Goal: Information Seeking & Learning: Learn about a topic

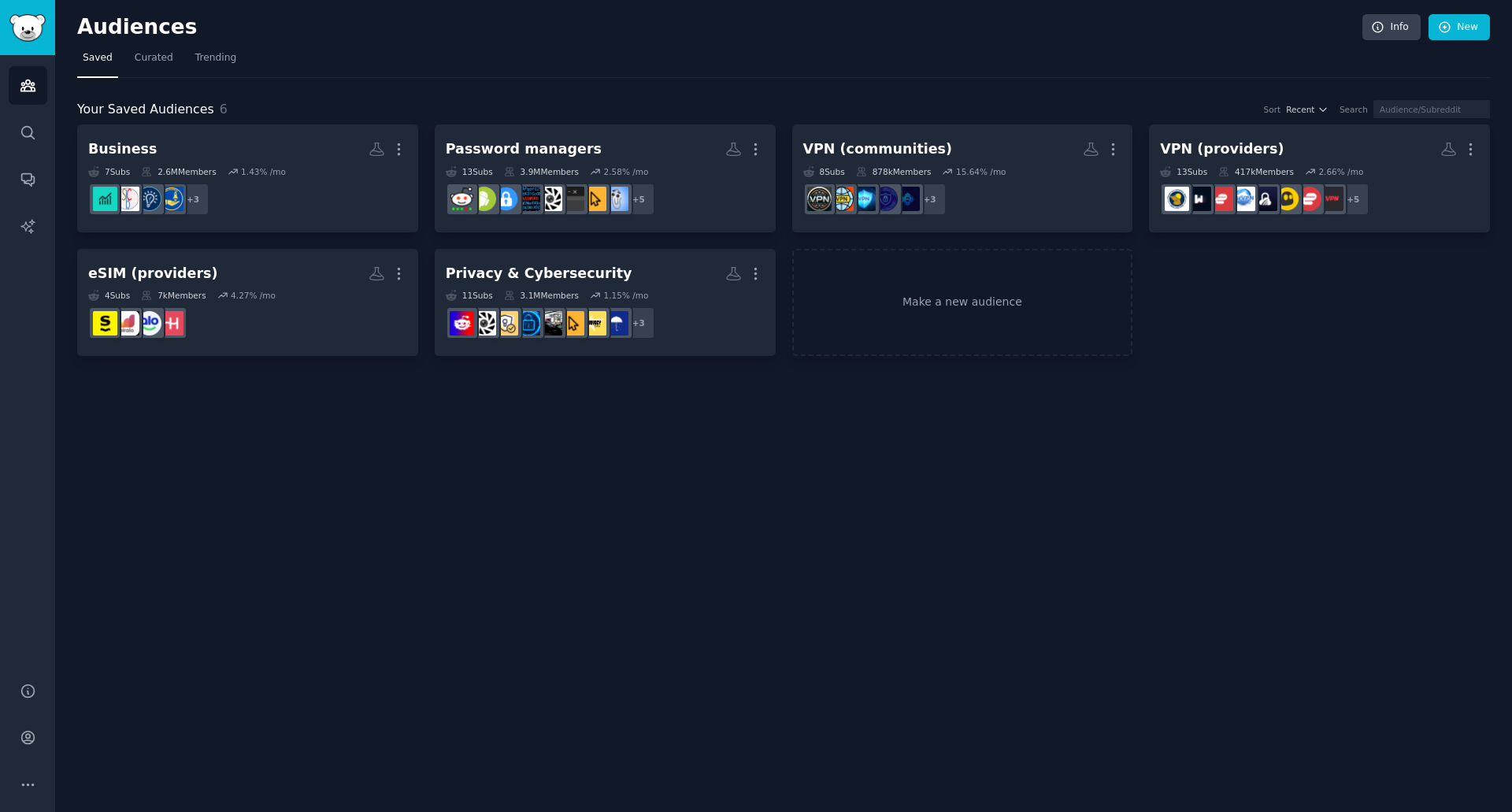
click at [800, 551] on div "Audiences Info New Saved Curated Trending Your Saved Audiences 6 Sort Recent Se…" at bounding box center [783, 406] width 1457 height 812
click at [229, 100] on div "Your Saved Audiences 6 Sort Recent Search" at bounding box center [783, 110] width 1413 height 19
click at [211, 57] on span "Trending" at bounding box center [216, 58] width 41 height 14
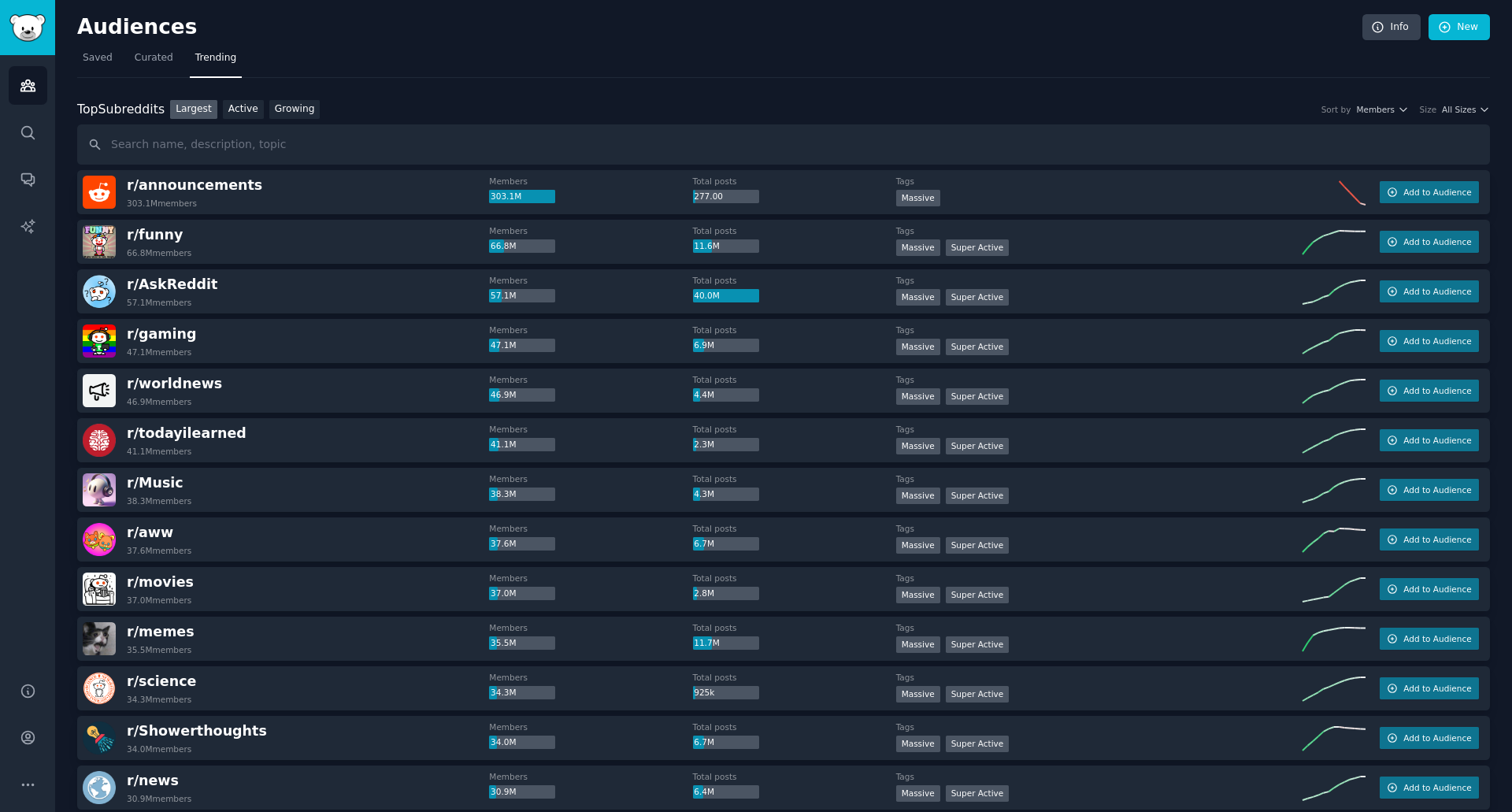
click at [227, 136] on input "text" at bounding box center [783, 145] width 1413 height 40
type input "fpro"
click at [337, 143] on input "fpro" at bounding box center [783, 145] width 1413 height 40
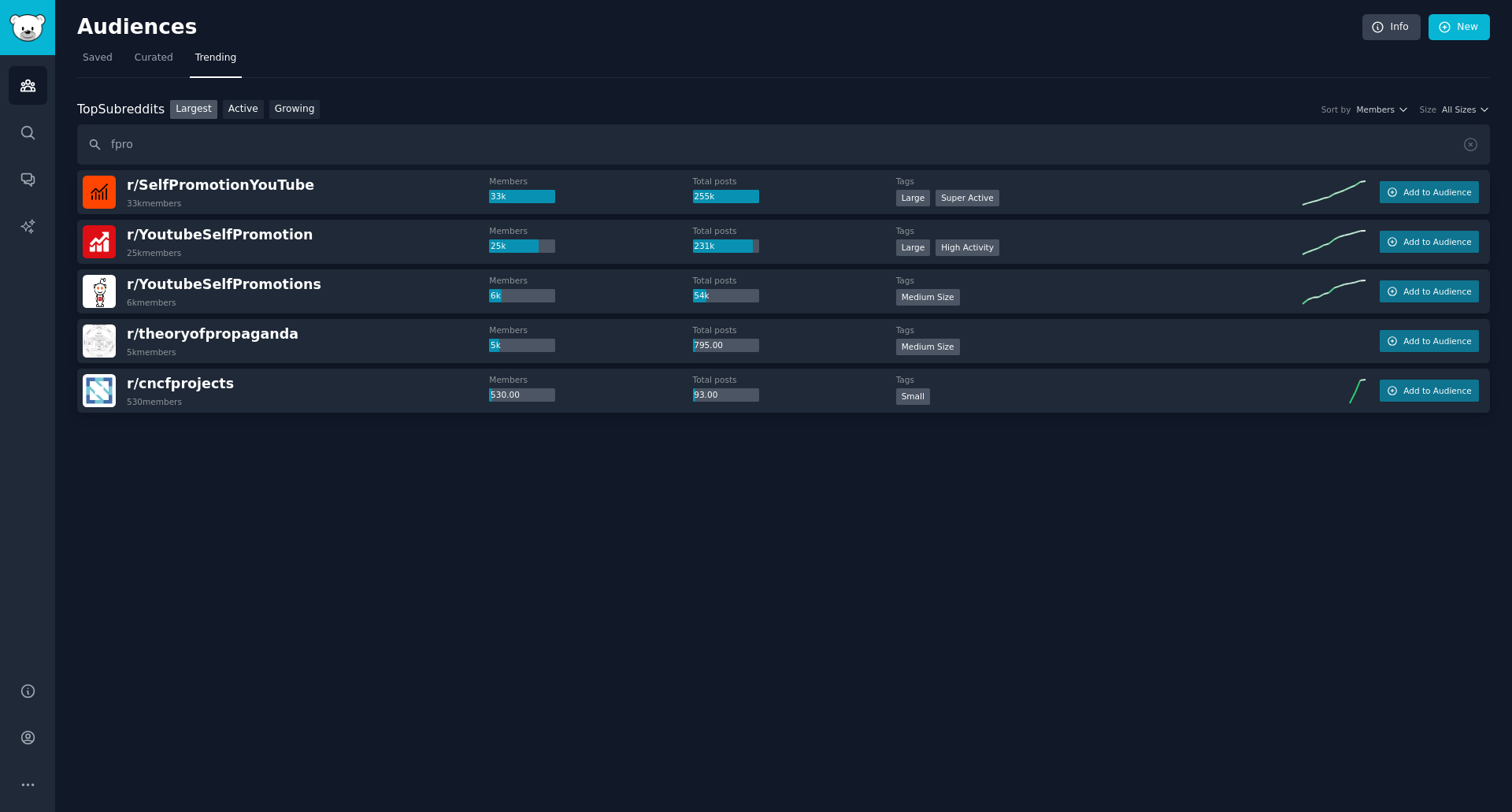
click at [1338, 546] on div "Audiences Info New Saved Curated Trending Top Subreddits Top Subreddits Largest…" at bounding box center [783, 406] width 1457 height 812
click at [1235, 474] on div at bounding box center [783, 457] width 1413 height 88
click at [29, 179] on icon "Sidebar" at bounding box center [28, 179] width 17 height 17
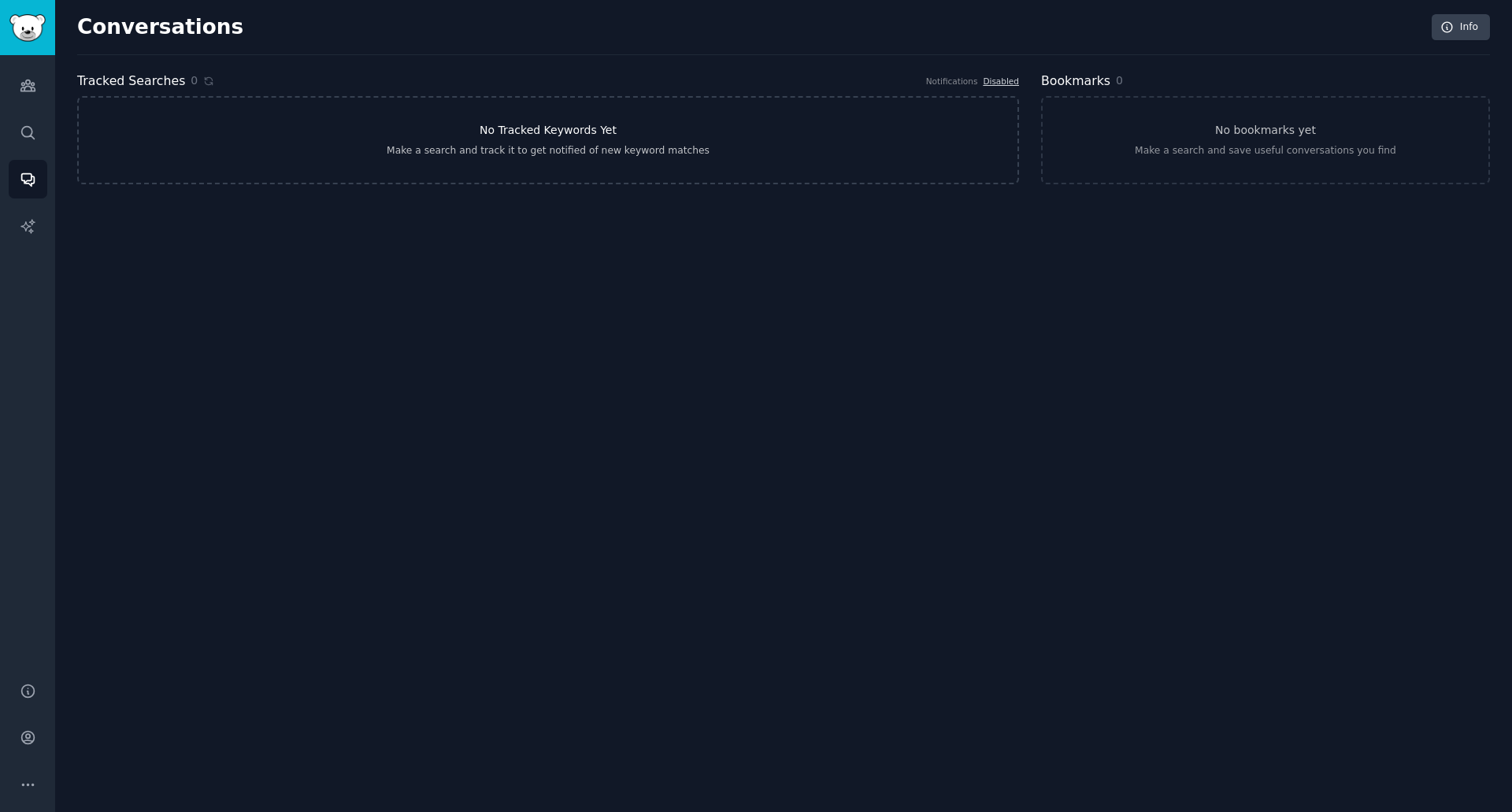
click at [489, 142] on link "No Tracked Keywords Yet Make a search and track it to get notified of new keywo…" at bounding box center [548, 140] width 942 height 88
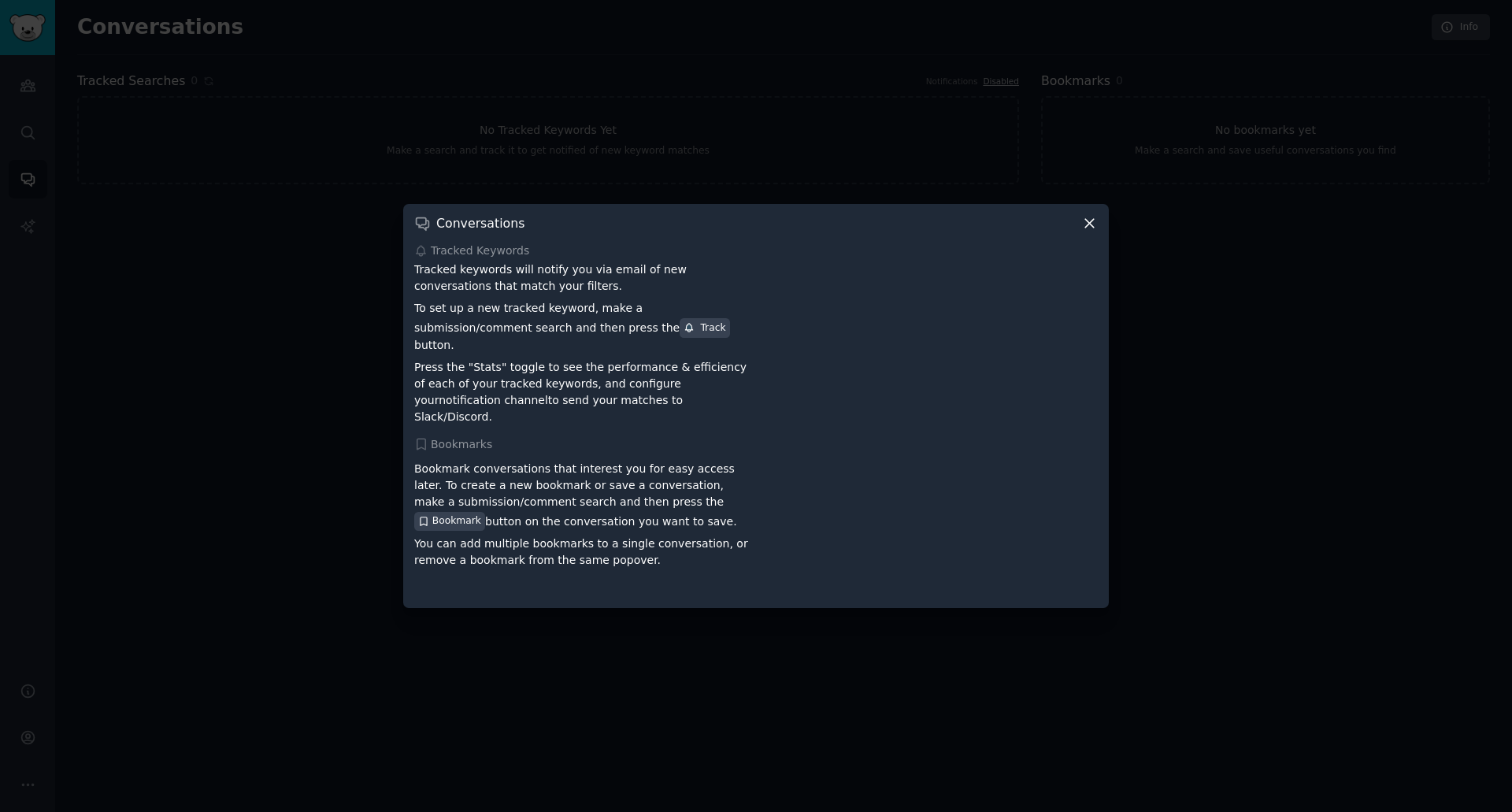
click at [1086, 232] on icon at bounding box center [1090, 223] width 17 height 17
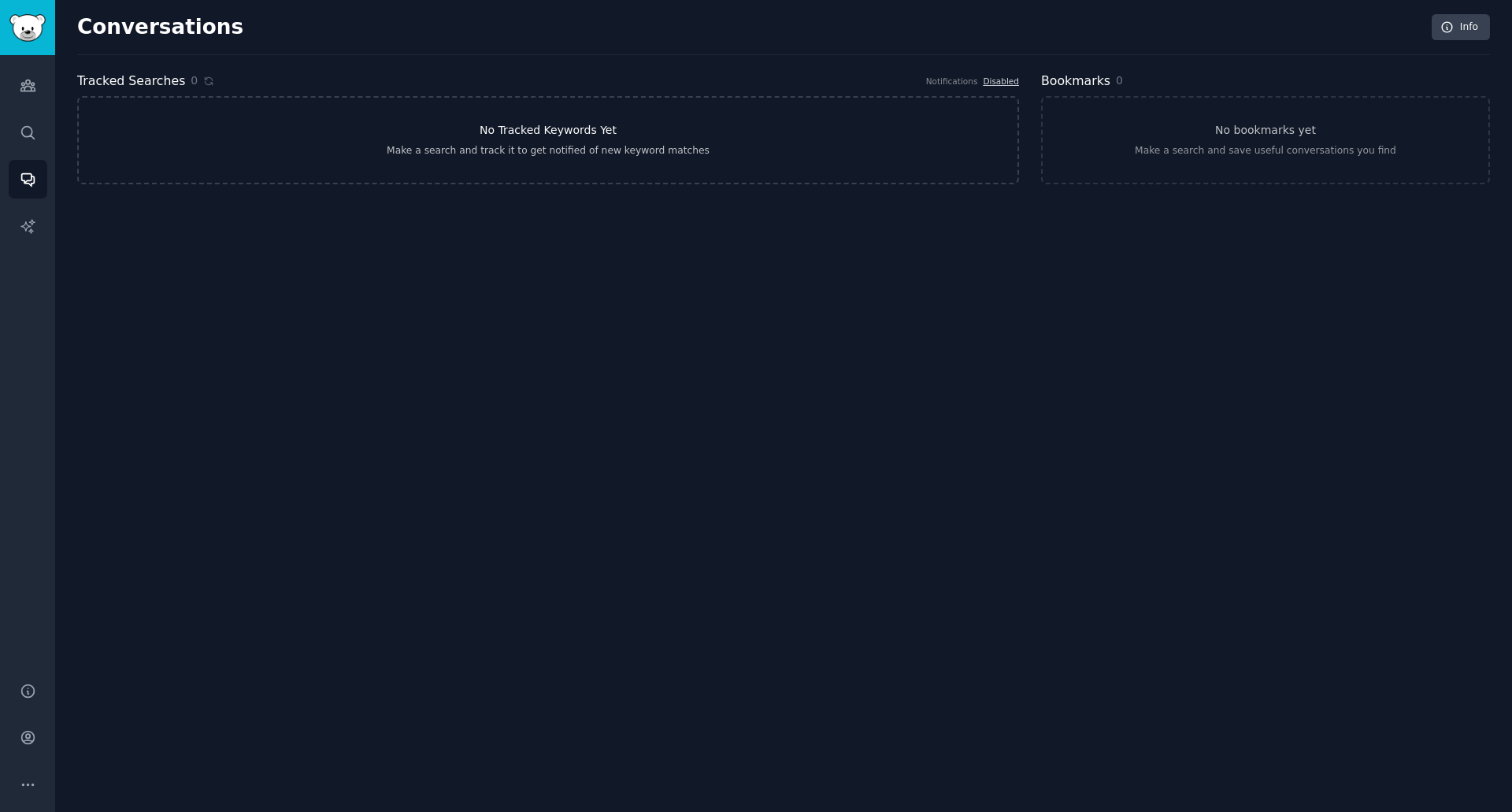
click at [889, 128] on link "No Tracked Keywords Yet Make a search and track it to get notified of new keywo…" at bounding box center [548, 140] width 942 height 88
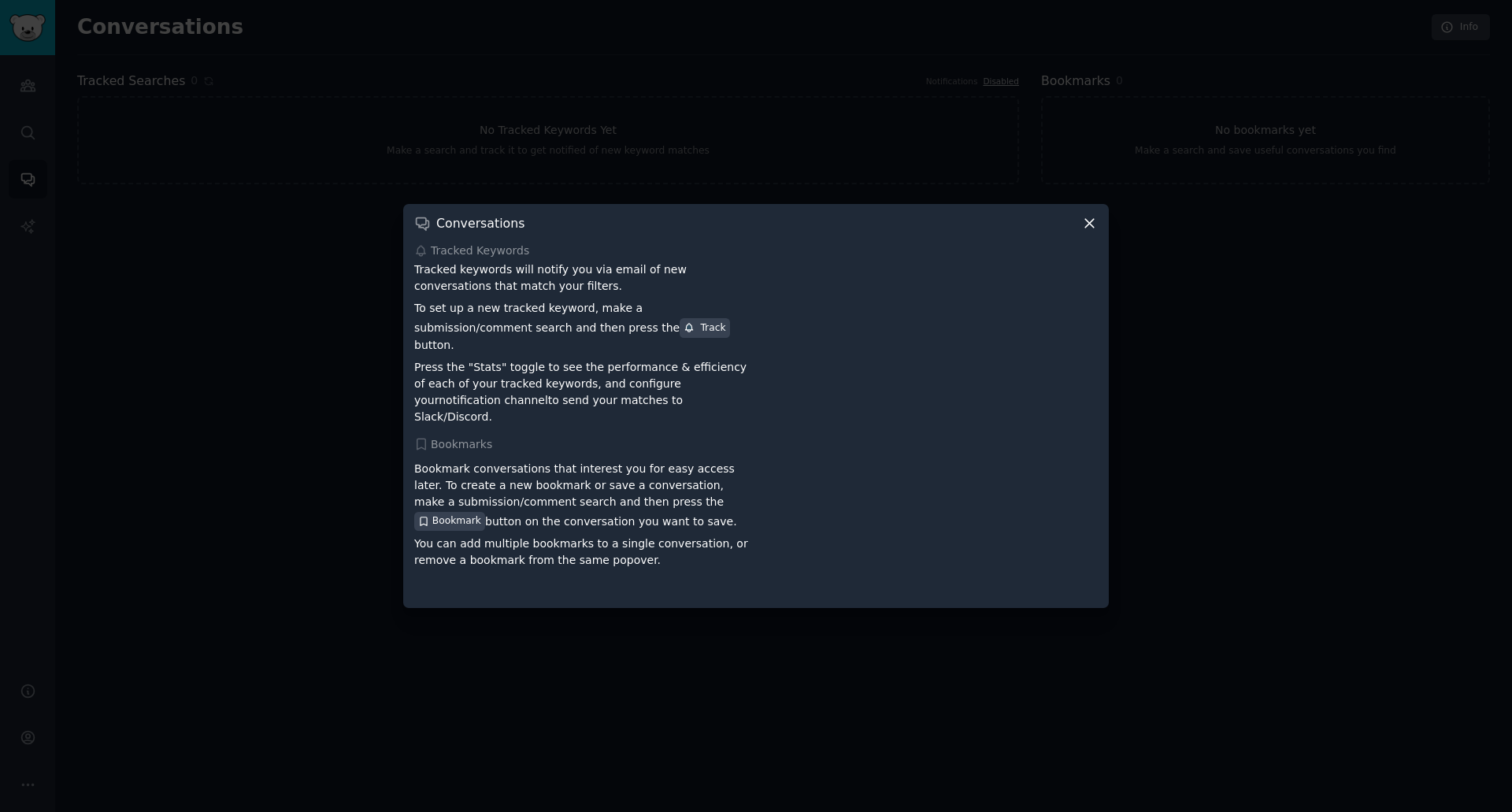
click at [1089, 243] on div "Conversations Tracked Keywords Tracked keywords will notify you via email of ne…" at bounding box center [756, 406] width 706 height 404
click at [1089, 232] on icon at bounding box center [1090, 223] width 17 height 17
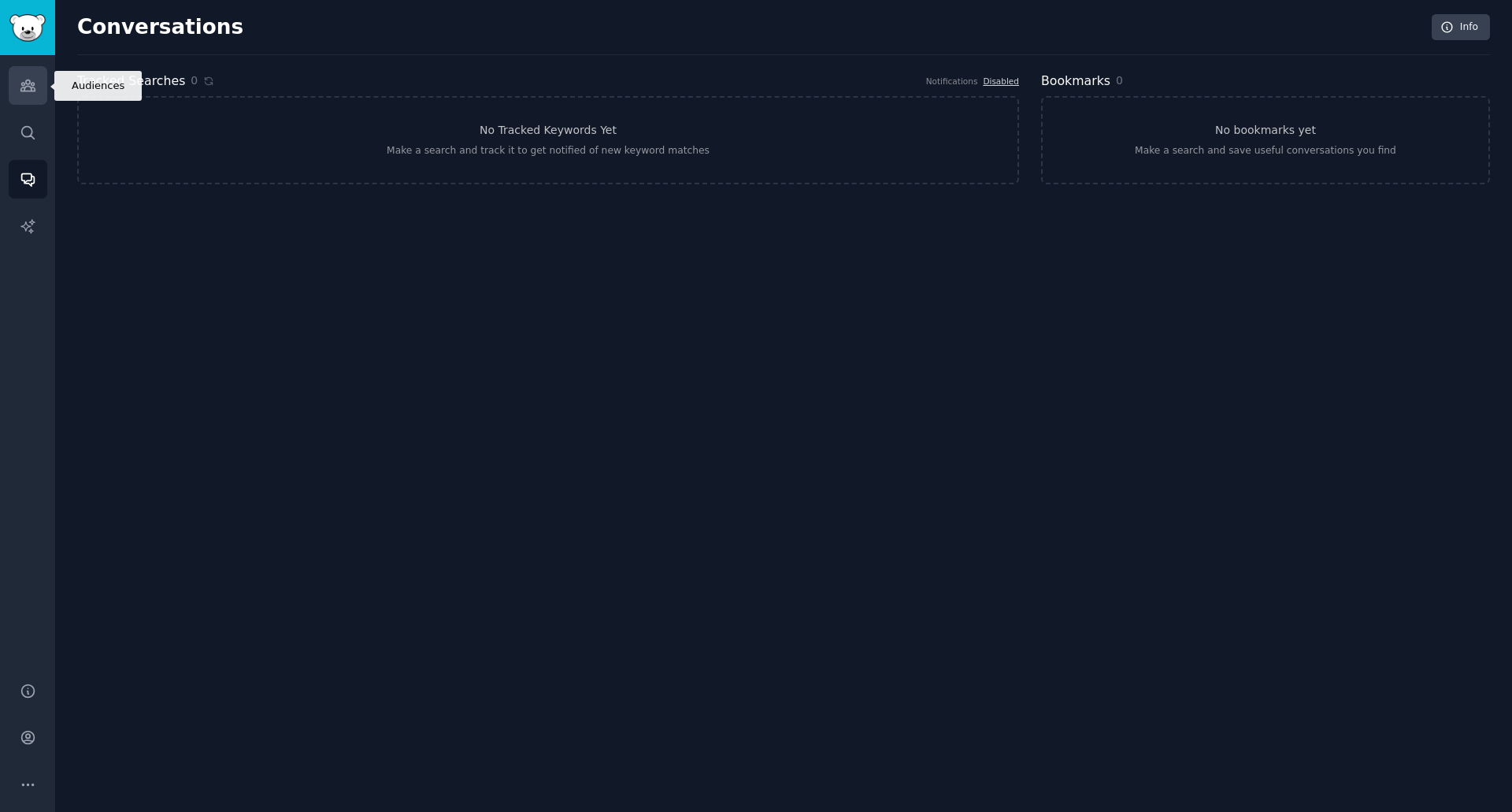
click at [26, 84] on icon "Sidebar" at bounding box center [27, 85] width 14 height 11
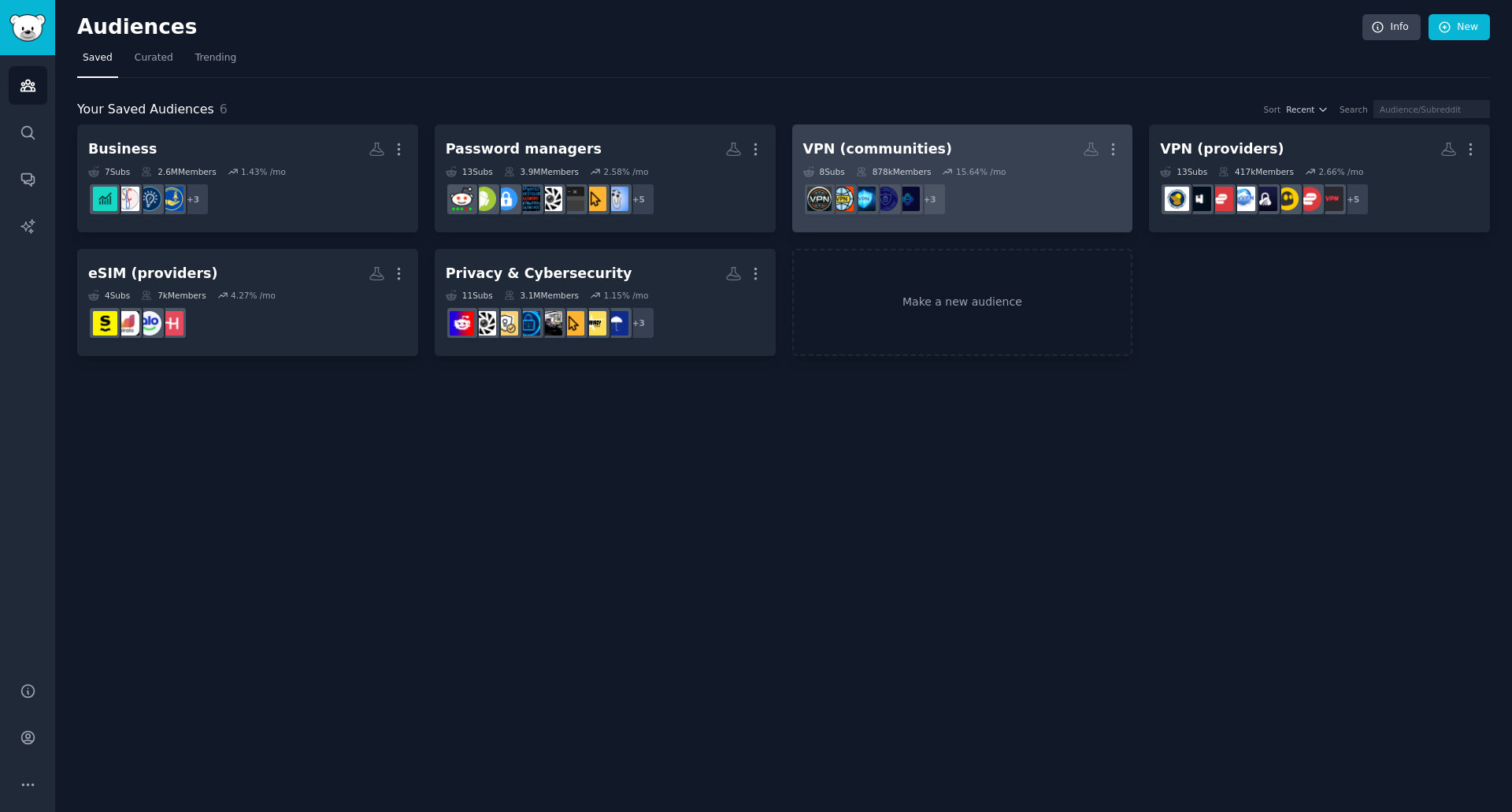
click at [1064, 181] on dd "r/vpnnetwork + 3" at bounding box center [963, 199] width 319 height 44
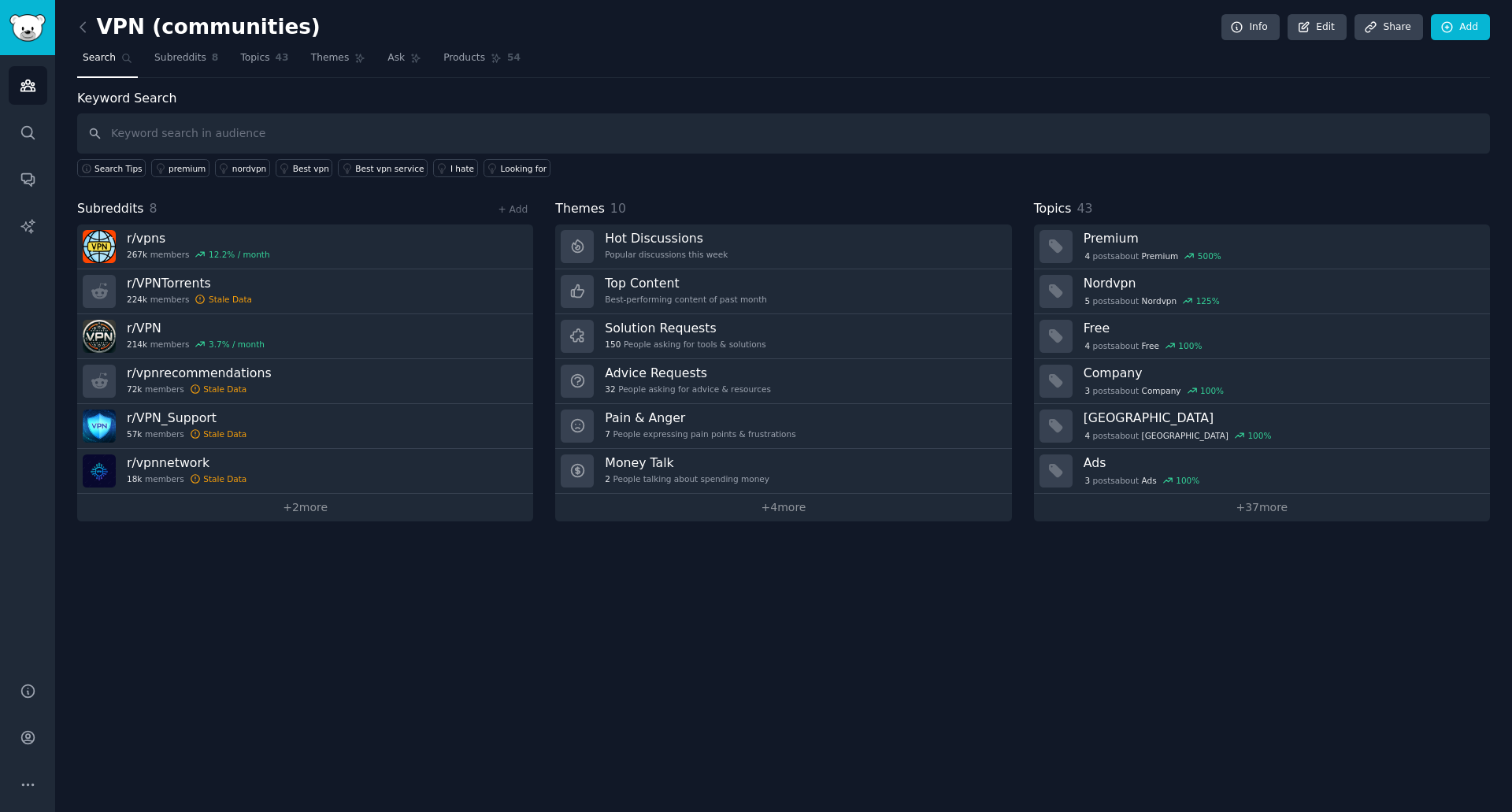
click at [636, 132] on input "text" at bounding box center [783, 134] width 1413 height 40
type input "nordvpn"
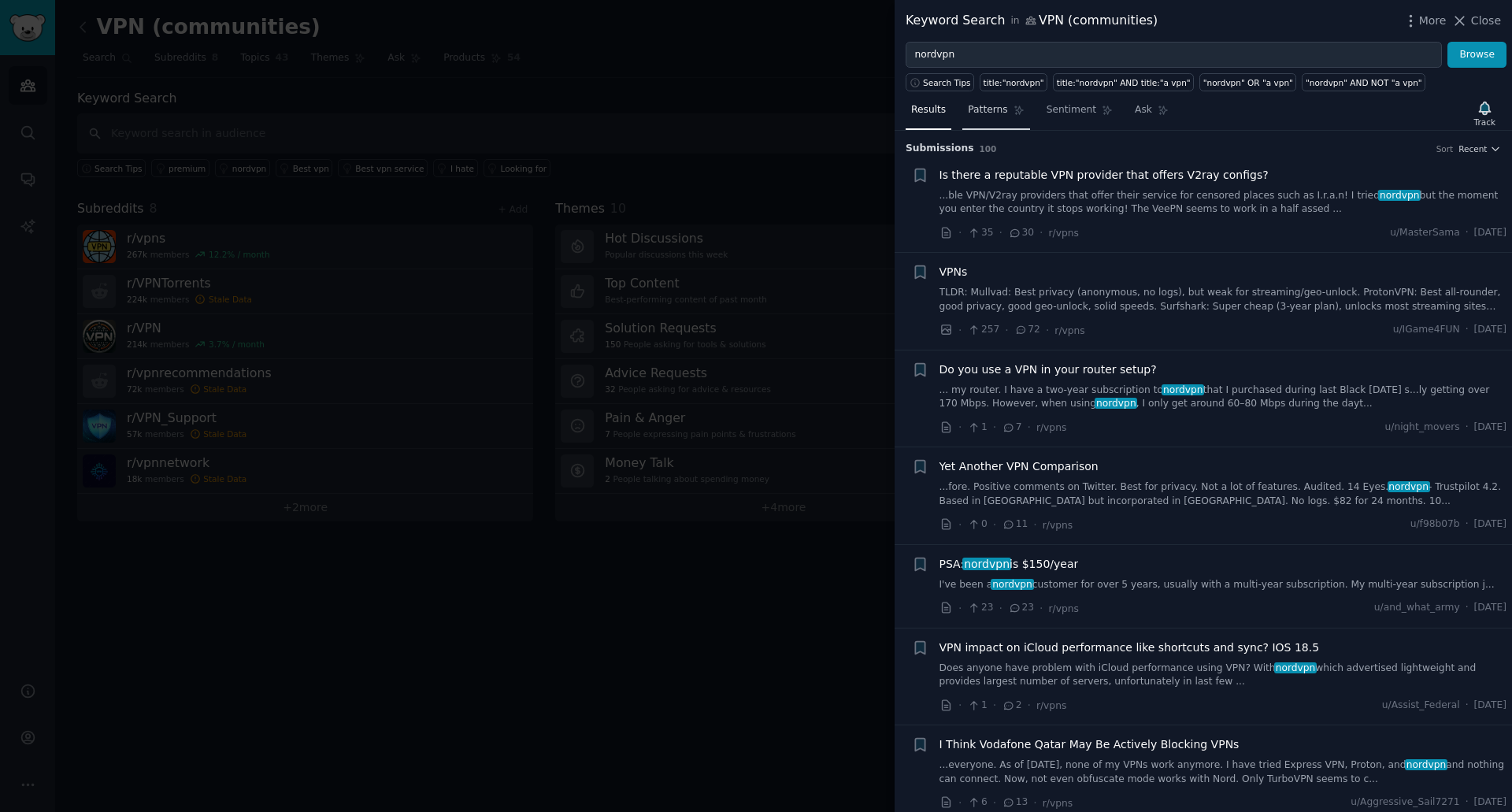
click at [1002, 120] on link "Patterns" at bounding box center [995, 114] width 67 height 32
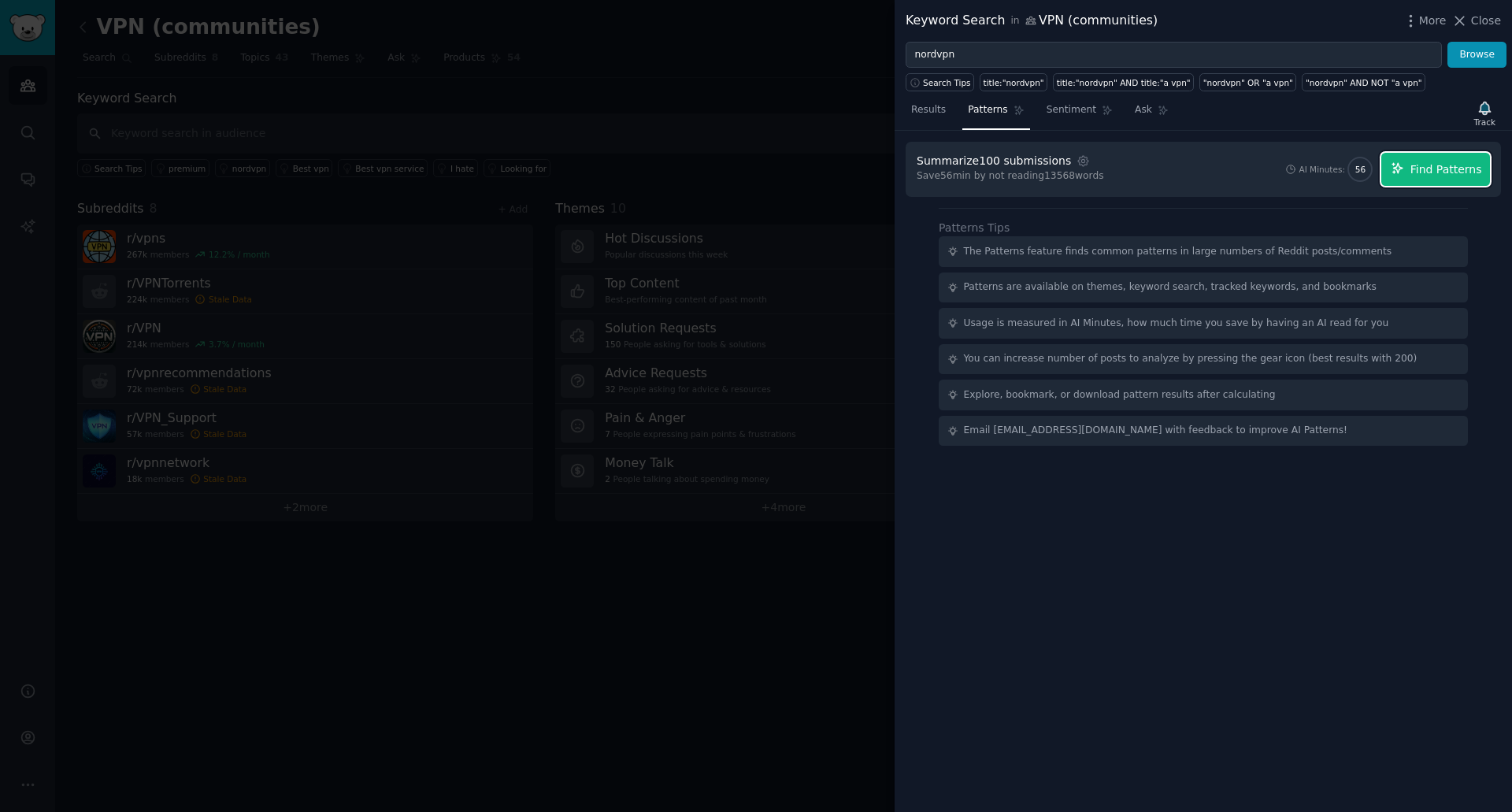
click at [1456, 167] on span "Find Patterns" at bounding box center [1445, 170] width 72 height 17
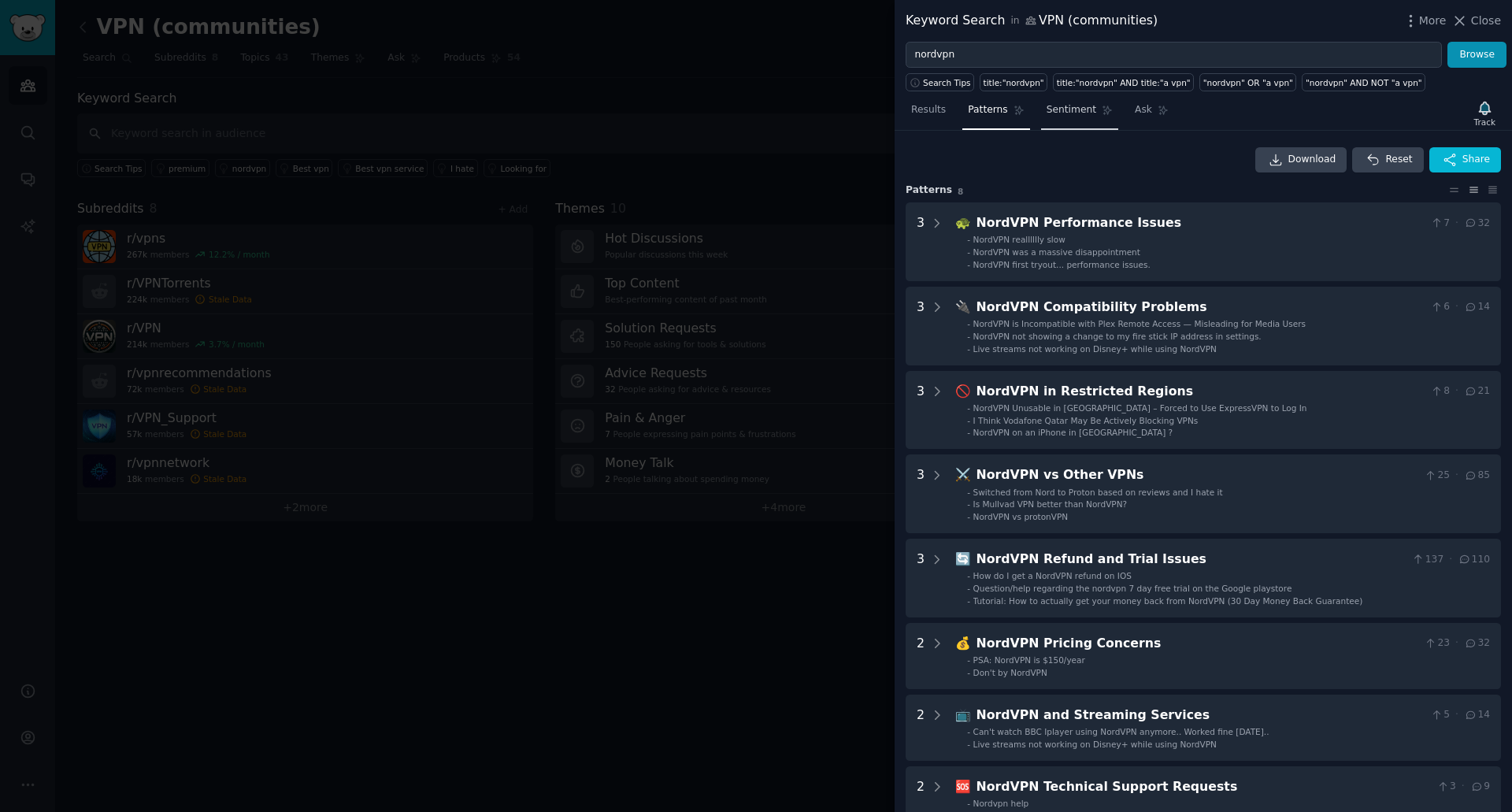
click at [1077, 120] on link "Sentiment" at bounding box center [1080, 114] width 77 height 32
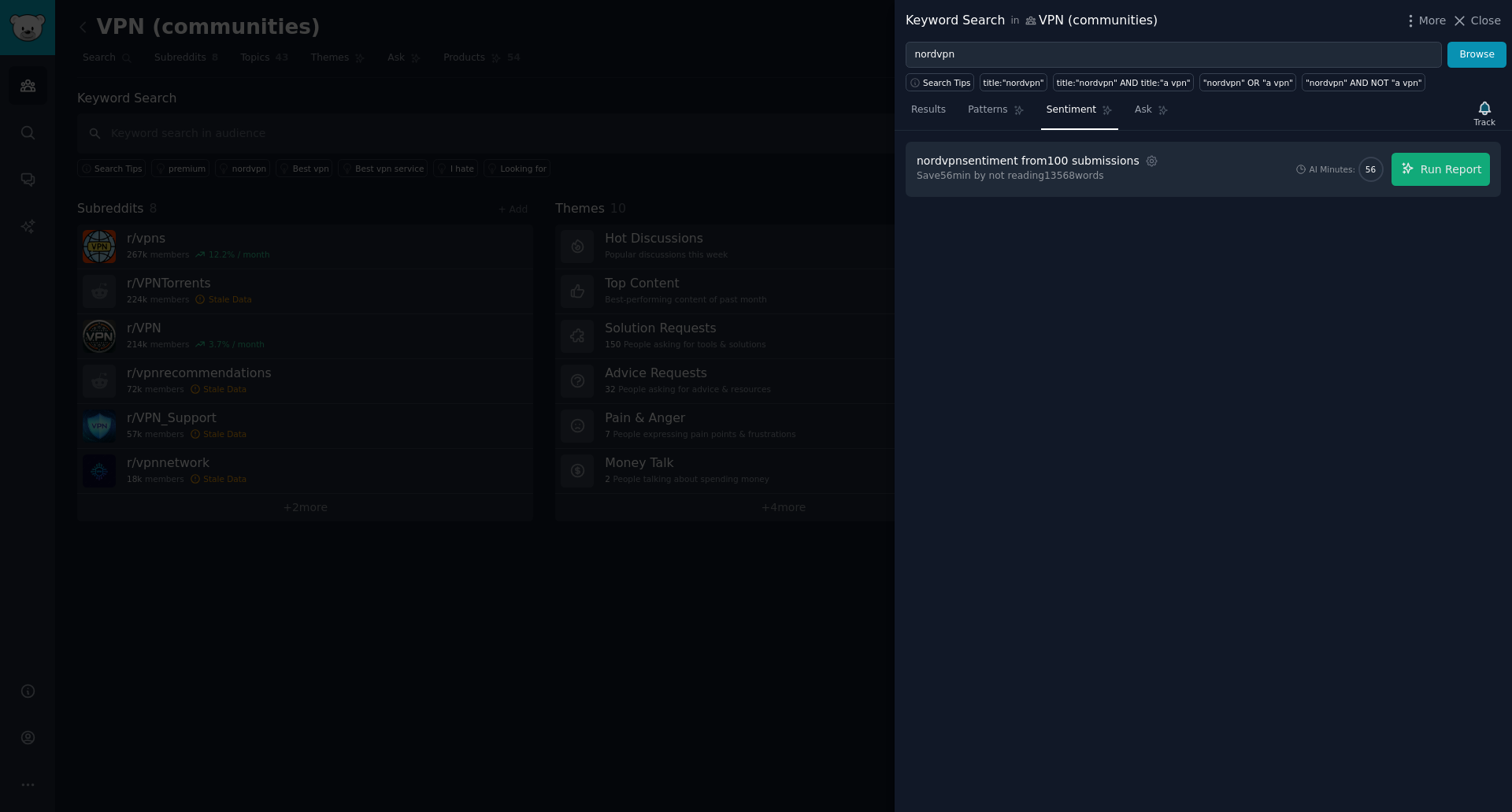
click at [641, 620] on div at bounding box center [756, 406] width 1512 height 812
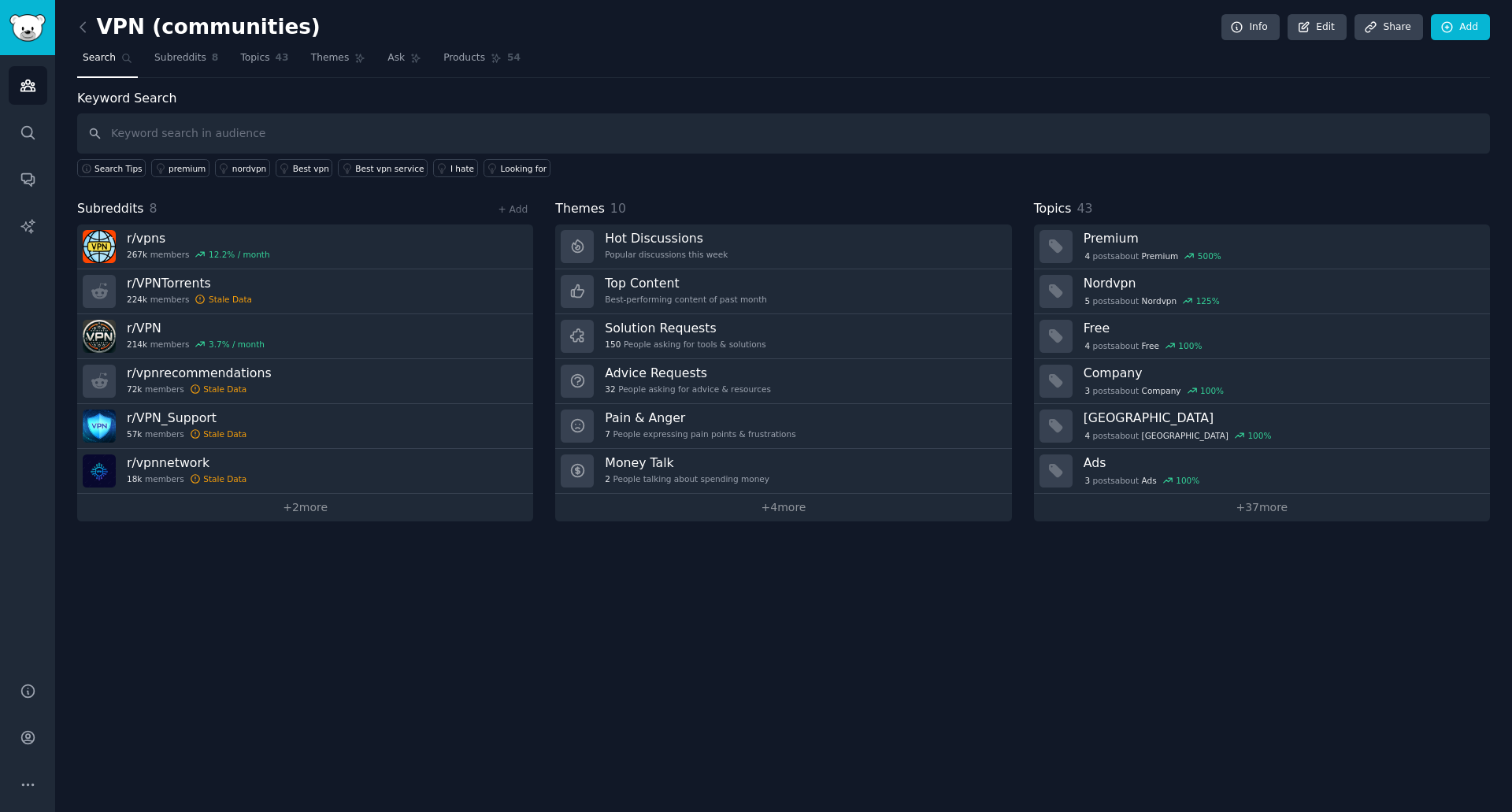
click at [77, 38] on link at bounding box center [87, 28] width 19 height 25
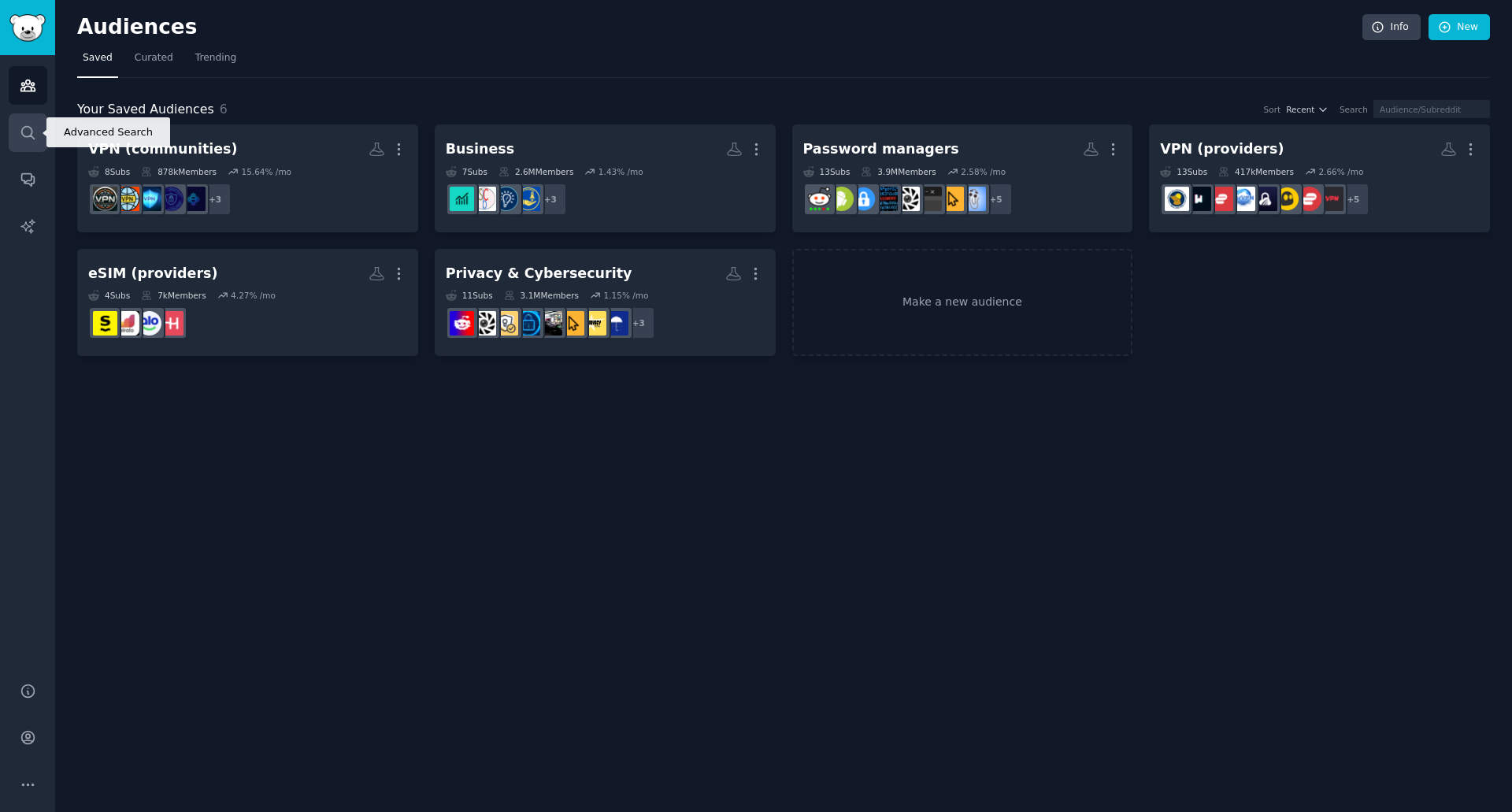
click at [28, 139] on icon "Sidebar" at bounding box center [28, 133] width 17 height 17
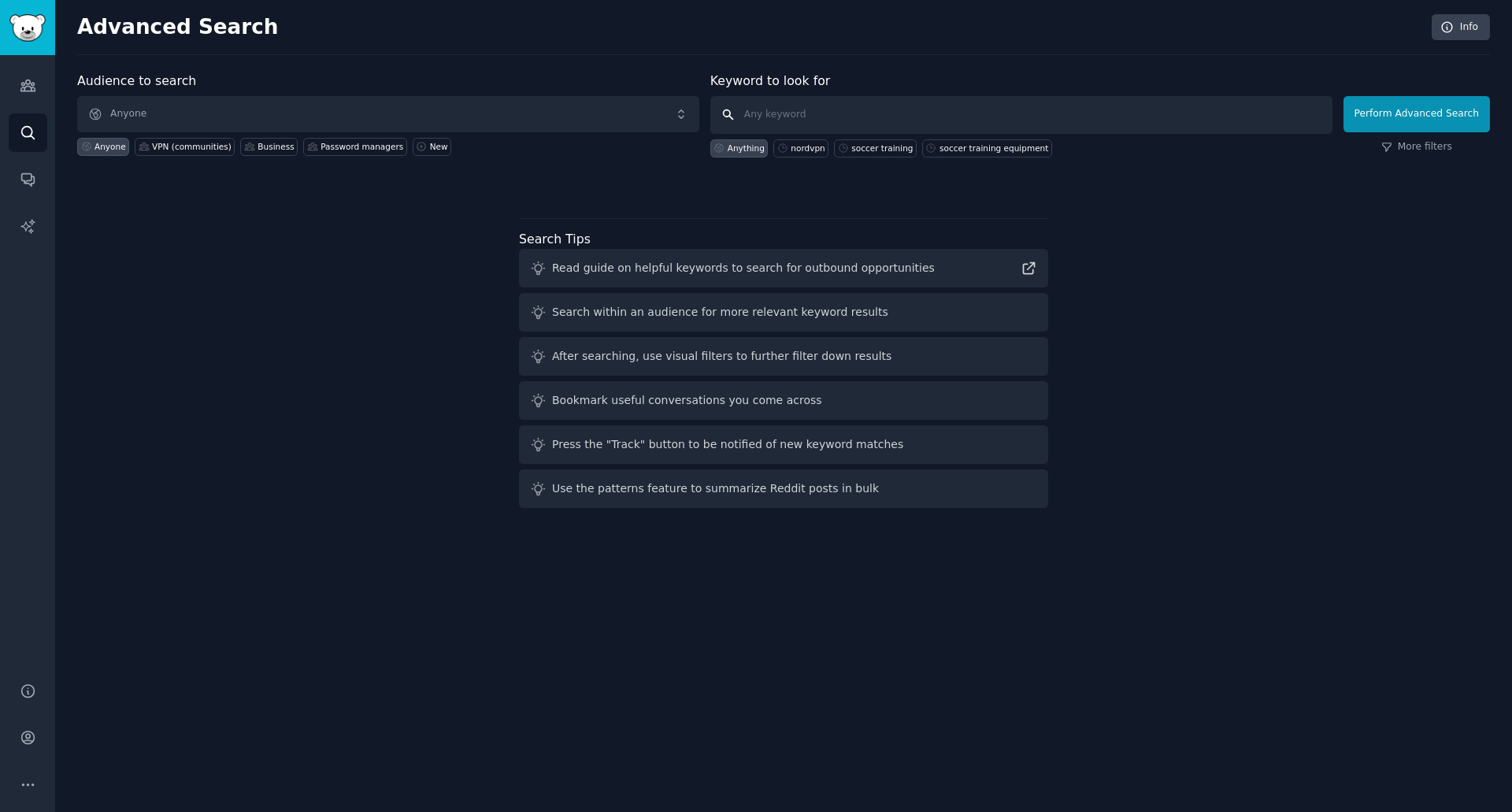
click at [885, 110] on input "text" at bounding box center [1021, 115] width 622 height 38
type input "fpro"
click at [1408, 117] on button "Perform Advanced Search" at bounding box center [1417, 114] width 147 height 36
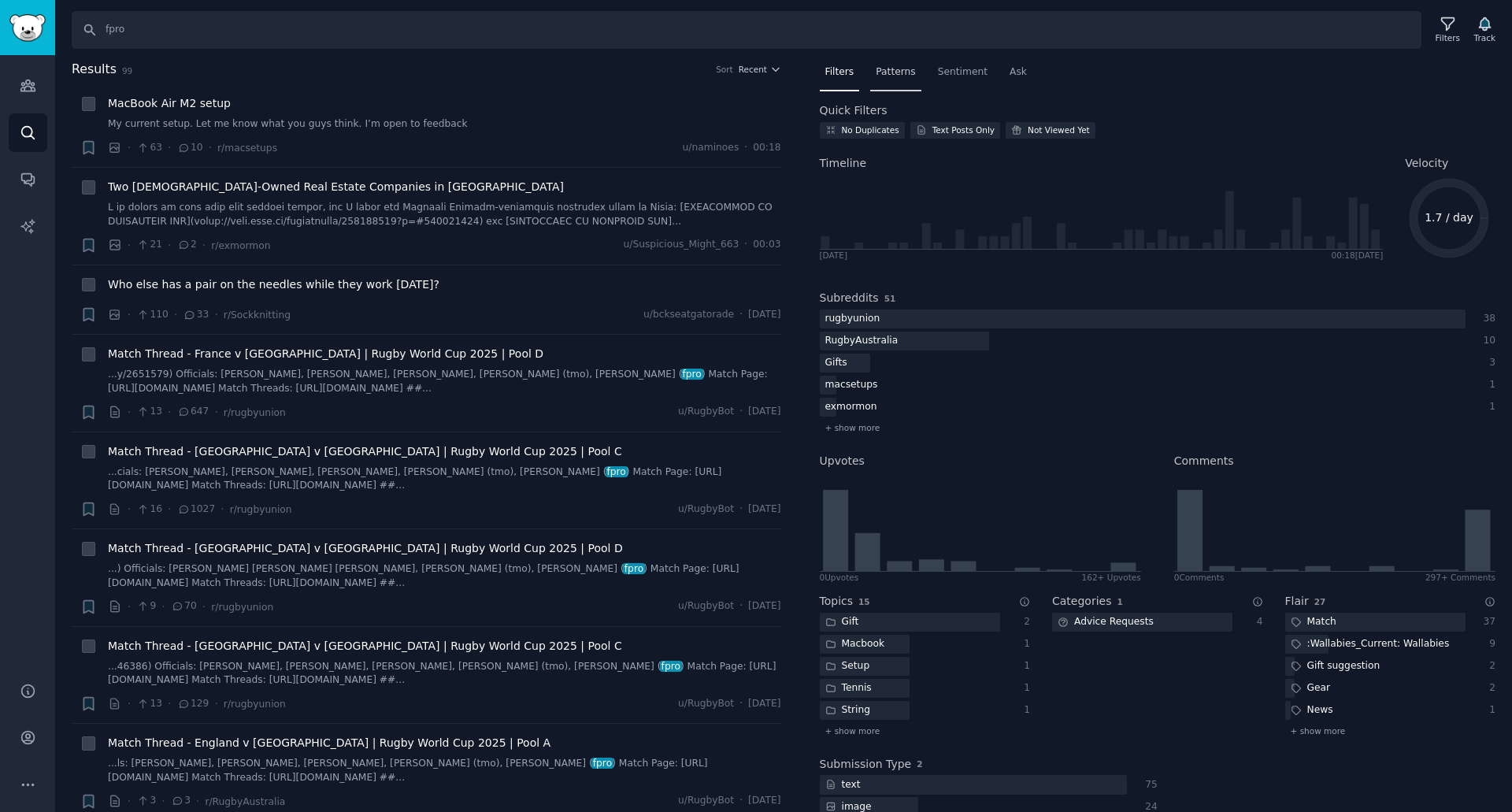
click at [895, 67] on span "Patterns" at bounding box center [895, 72] width 40 height 14
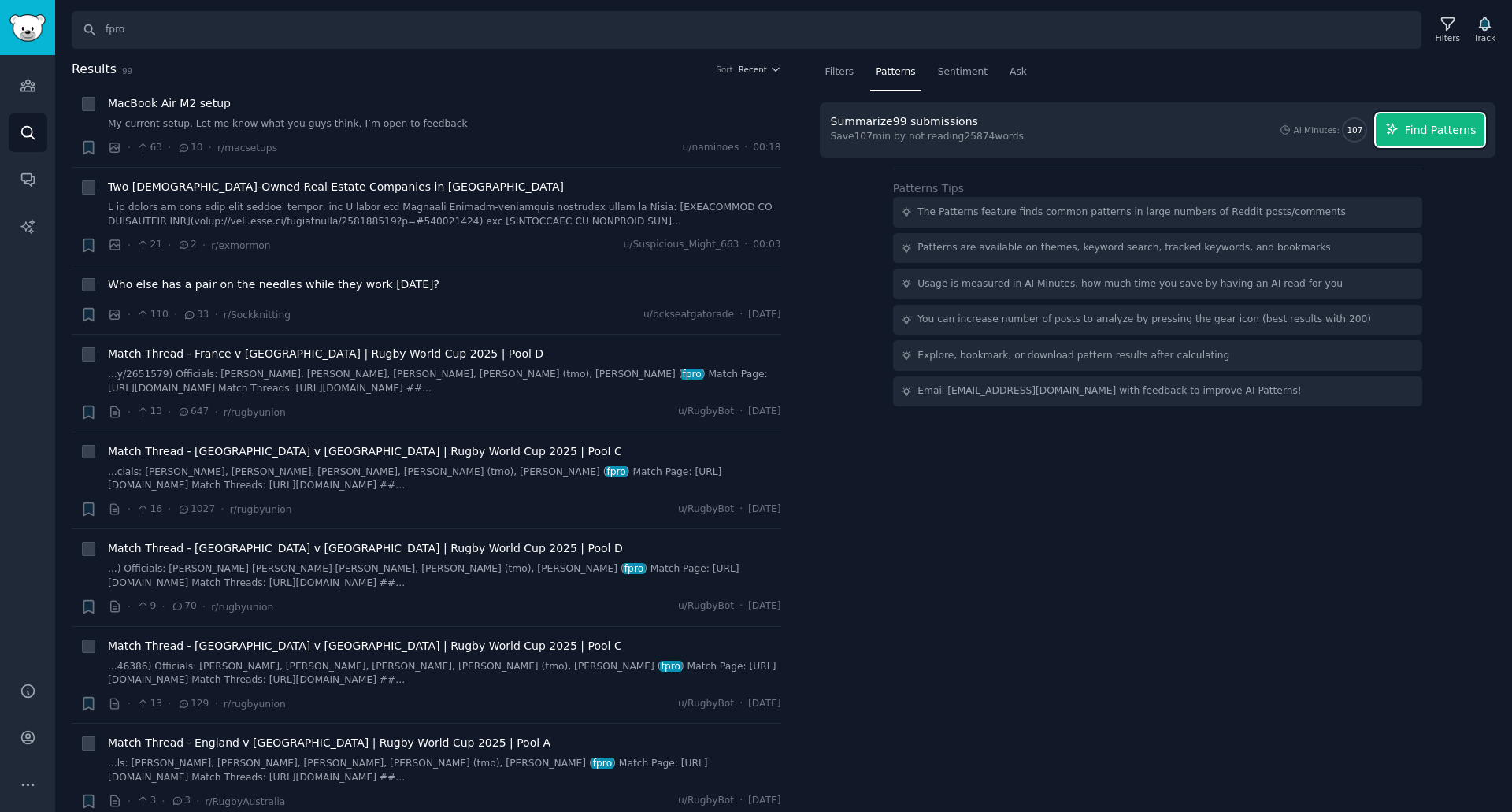
click at [1451, 122] on span "Find Patterns" at bounding box center [1440, 131] width 72 height 17
